Goal: Transaction & Acquisition: Purchase product/service

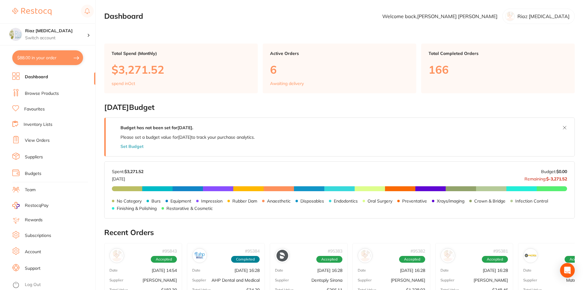
click at [48, 94] on link "Browse Products" at bounding box center [42, 93] width 34 height 6
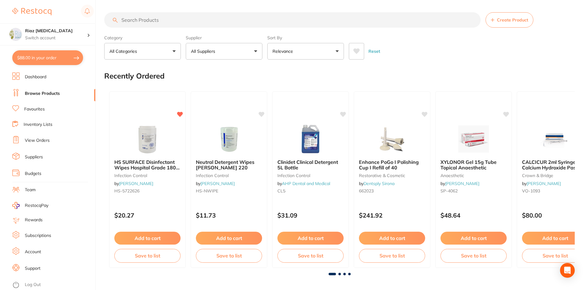
click at [200, 22] on input "search" at bounding box center [292, 19] width 376 height 15
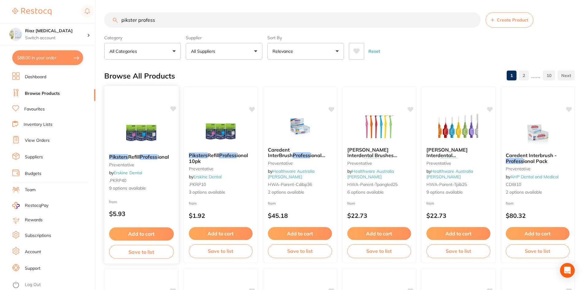
type input "pikster profess"
click at [141, 120] on img at bounding box center [141, 133] width 40 height 31
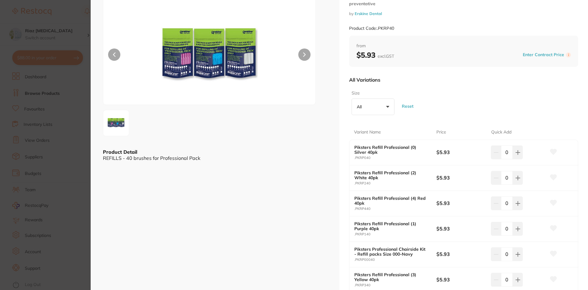
scroll to position [61, 0]
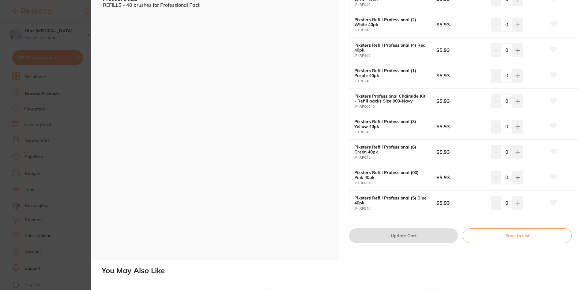
scroll to position [184, 0]
click at [519, 177] on button at bounding box center [518, 176] width 10 height 13
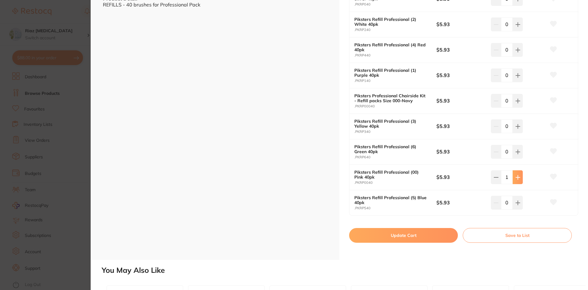
click at [519, 177] on button at bounding box center [518, 176] width 10 height 13
type input "2"
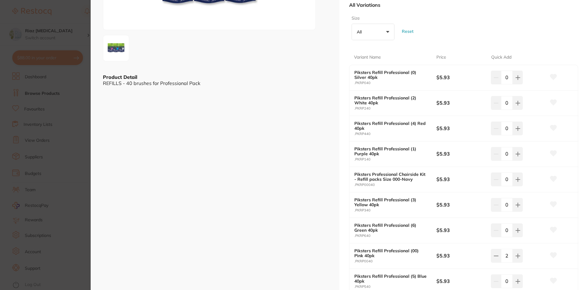
scroll to position [92, 0]
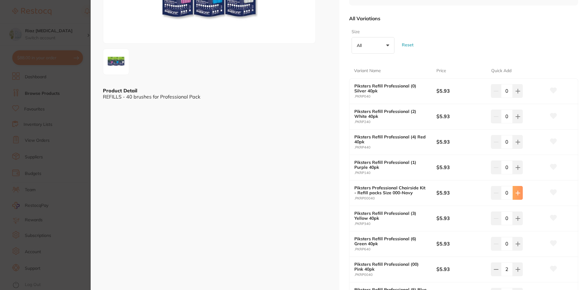
click at [514, 191] on button at bounding box center [518, 192] width 10 height 13
click at [516, 191] on icon at bounding box center [518, 192] width 5 height 5
type input "2"
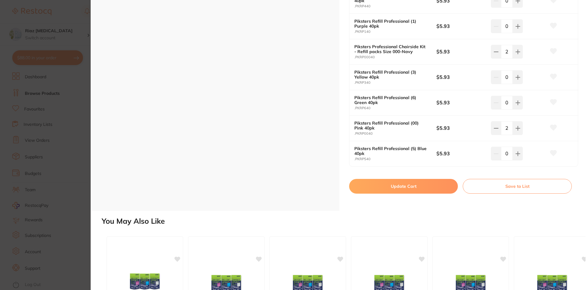
scroll to position [245, 0]
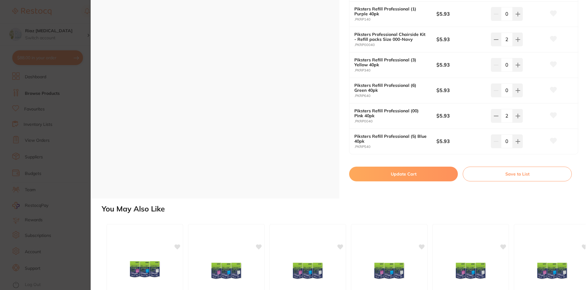
click at [408, 173] on button "Update Cart" at bounding box center [403, 173] width 109 height 15
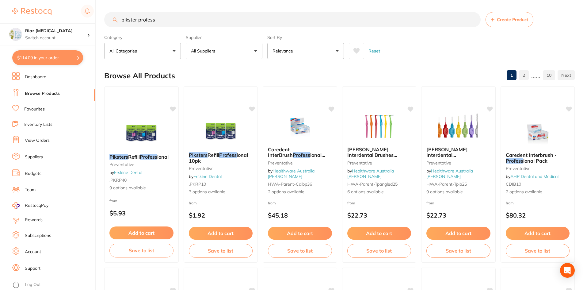
click at [23, 58] on button "$114.09 in your order" at bounding box center [47, 57] width 71 height 15
checkbox input "true"
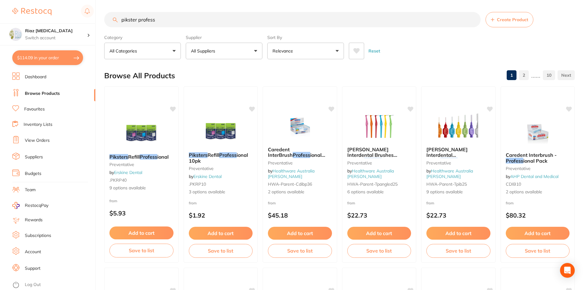
checkbox input "true"
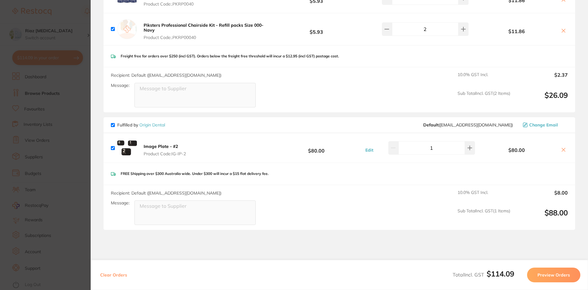
scroll to position [0, 0]
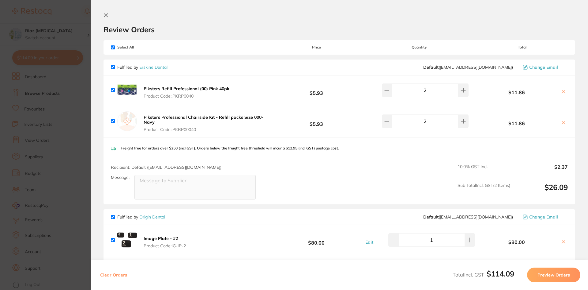
click at [81, 143] on section "Update RRP Set your pre negotiated price for this item. Item Agreed RRP (excl. …" at bounding box center [294, 145] width 588 height 290
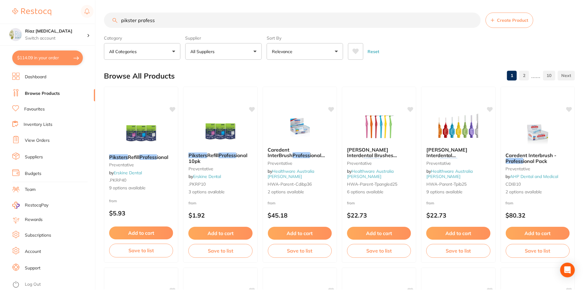
scroll to position [0, 0]
drag, startPoint x: 174, startPoint y: 20, endPoint x: 108, endPoint y: 20, distance: 65.3
click at [108, 20] on input "pikster profess" at bounding box center [292, 19] width 376 height 15
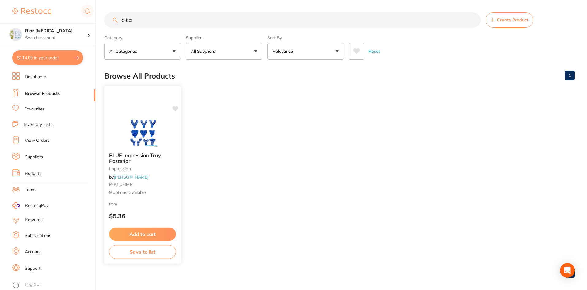
type input "aitla"
click at [146, 121] on img at bounding box center [142, 131] width 40 height 31
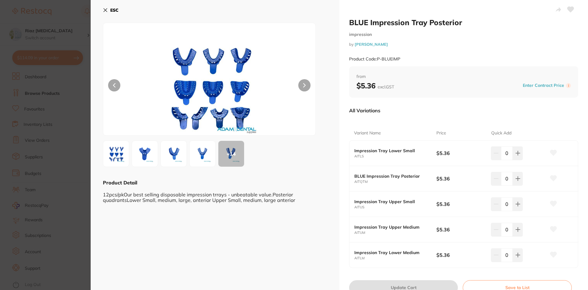
click at [105, 9] on icon at bounding box center [105, 10] width 3 height 3
